Goal: Use online tool/utility: Utilize a website feature to perform a specific function

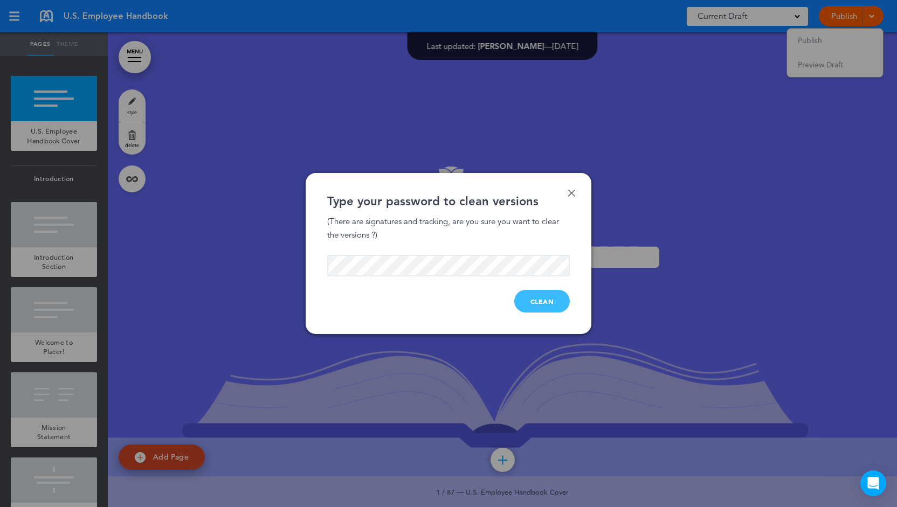
click at [539, 305] on button "Clean" at bounding box center [542, 301] width 56 height 23
click at [541, 303] on button "Clean" at bounding box center [542, 301] width 56 height 23
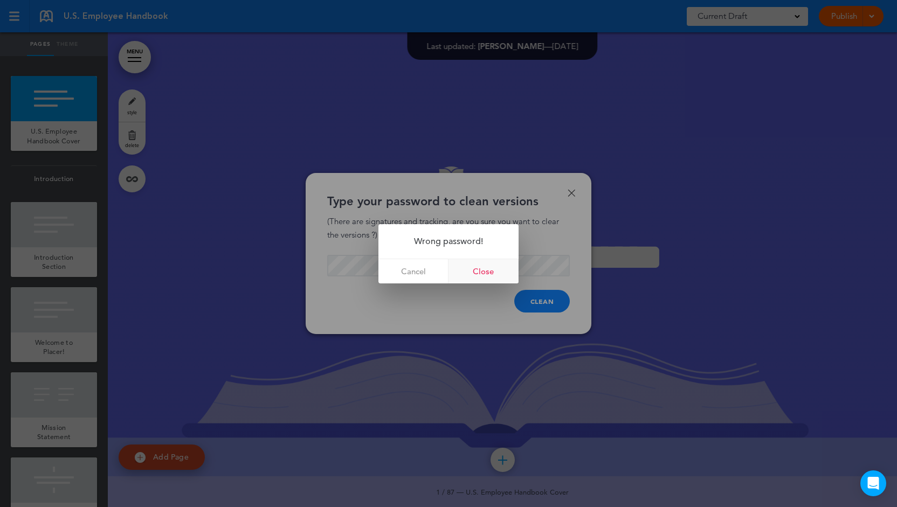
click at [501, 274] on link "Close" at bounding box center [484, 271] width 70 height 24
click at [500, 276] on link "Close" at bounding box center [484, 271] width 70 height 24
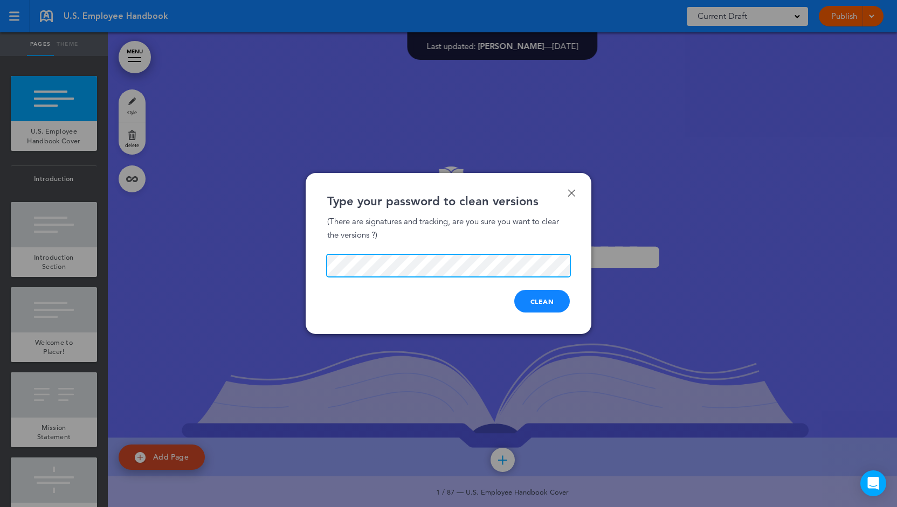
click at [317, 249] on div "Done Type your password to clean versions (There are signatures and tracking, a…" at bounding box center [449, 253] width 286 height 161
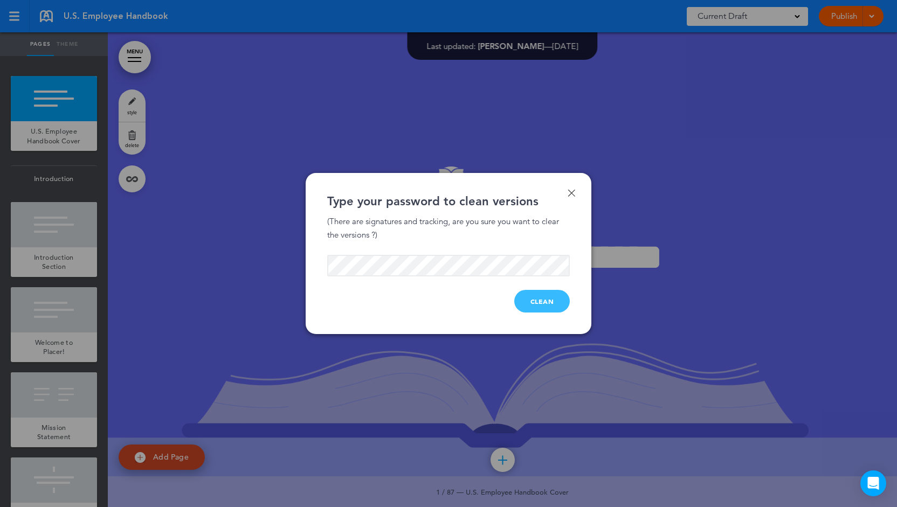
click at [546, 307] on button "Clean" at bounding box center [542, 301] width 56 height 23
